Goal: Navigation & Orientation: Understand site structure

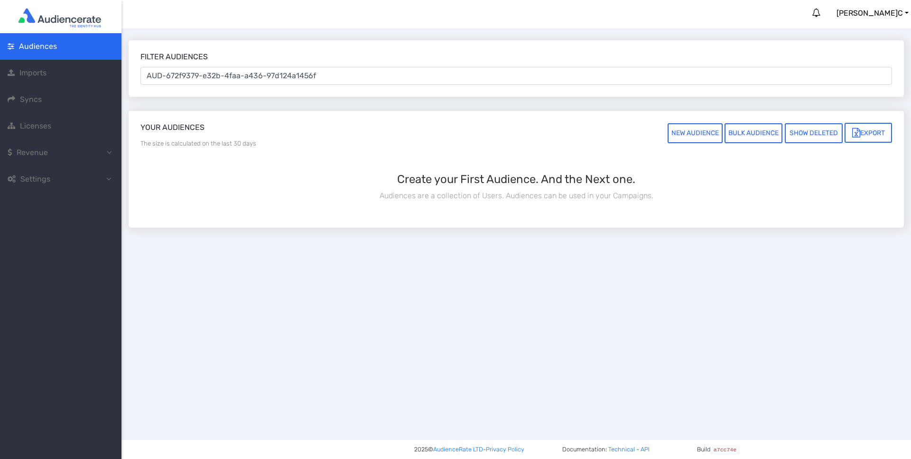
click at [27, 123] on span "Licenses" at bounding box center [35, 125] width 31 height 9
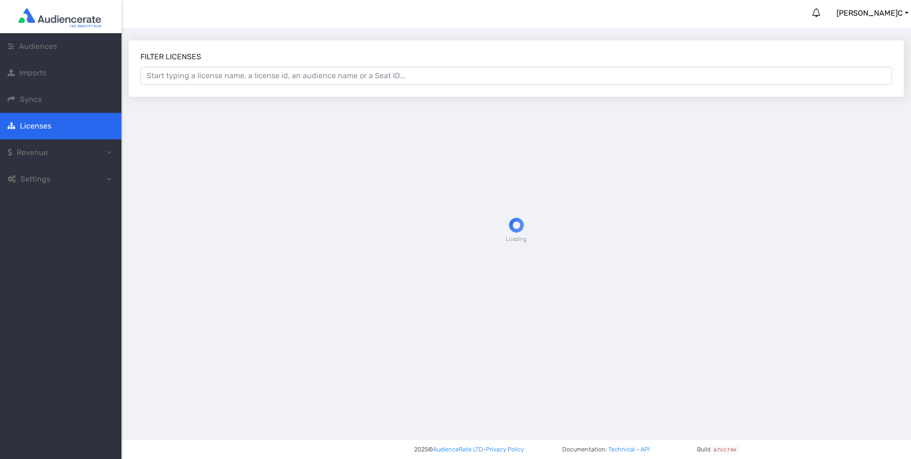
click at [52, 45] on span "Audiences" at bounding box center [38, 46] width 38 height 9
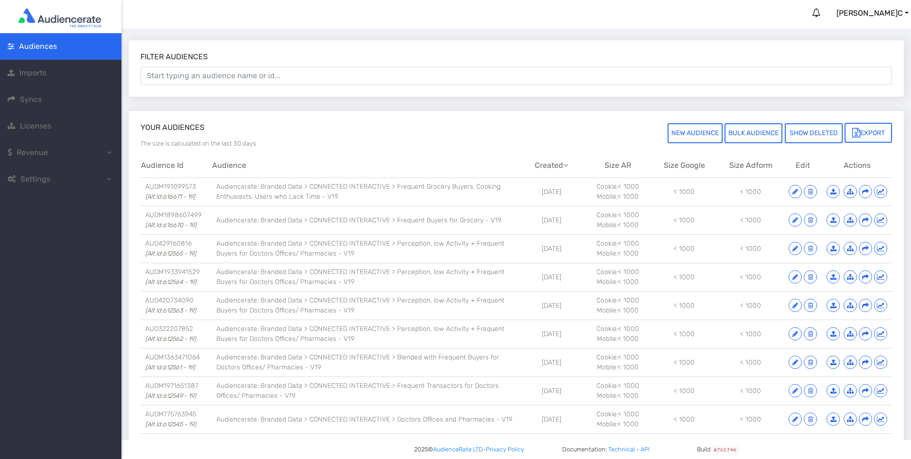
click at [55, 72] on link "Imports" at bounding box center [60, 73] width 121 height 27
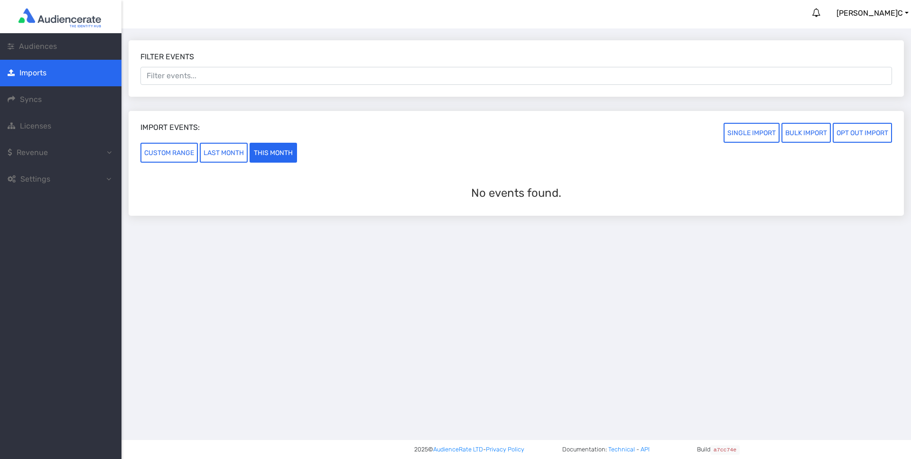
click at [63, 102] on link "Syncs" at bounding box center [60, 99] width 121 height 27
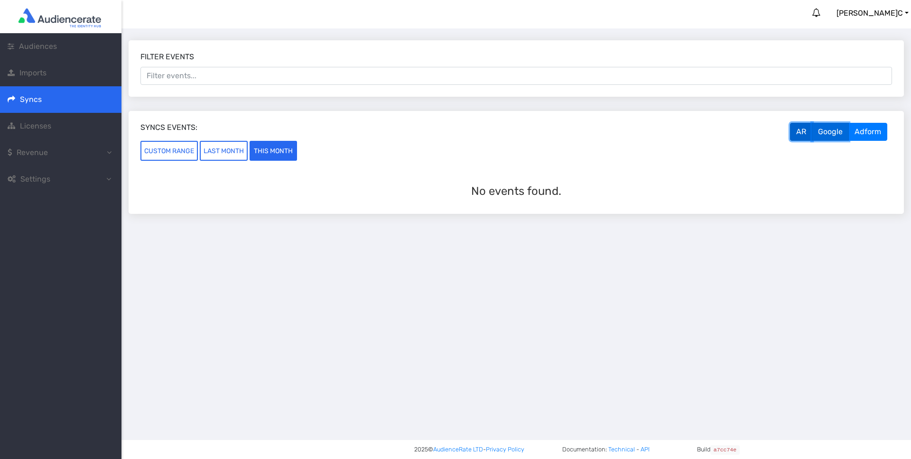
click at [833, 129] on button "Google" at bounding box center [830, 132] width 37 height 18
click at [44, 73] on span "Imports" at bounding box center [32, 72] width 27 height 9
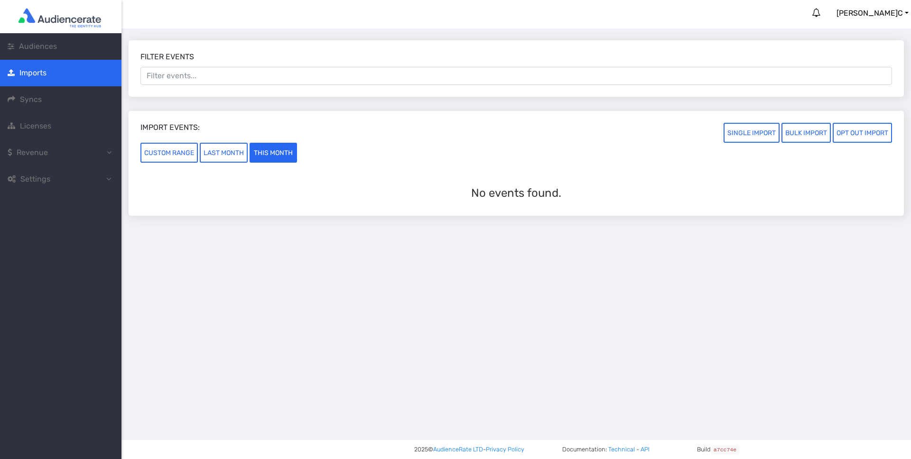
click at [43, 124] on span "Licenses" at bounding box center [35, 125] width 31 height 9
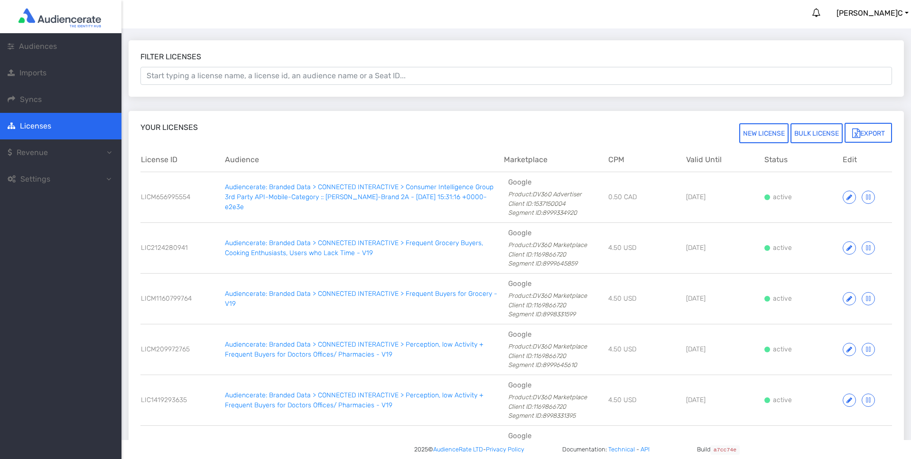
scroll to position [811, 0]
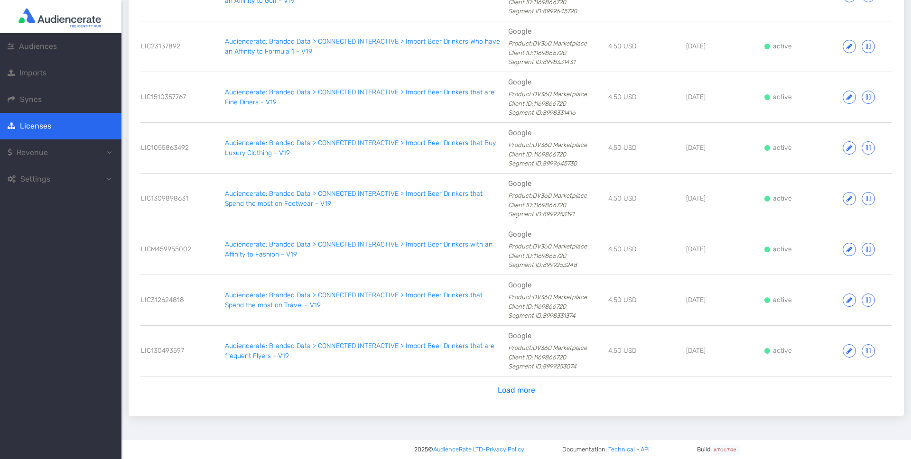
click at [526, 389] on button "Load more" at bounding box center [517, 390] width 50 height 18
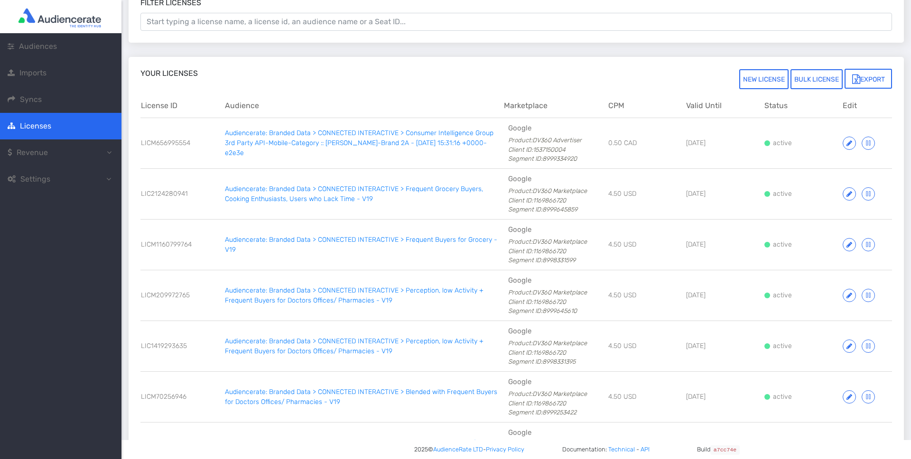
scroll to position [0, 0]
